Goal: Information Seeking & Learning: Learn about a topic

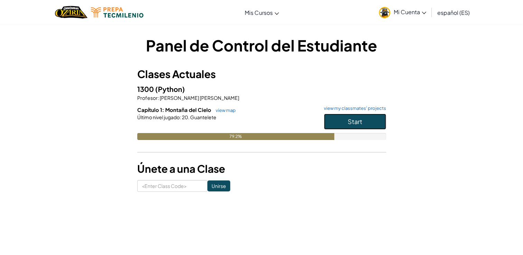
click at [351, 120] on span "Start" at bounding box center [355, 122] width 15 height 8
